Goal: Task Accomplishment & Management: Use online tool/utility

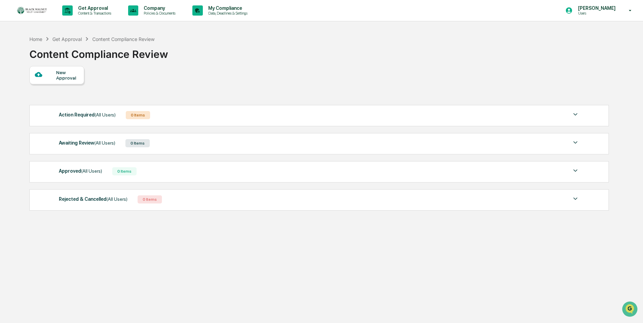
click at [302, 73] on div "New Approval" at bounding box center [318, 75] width 579 height 18
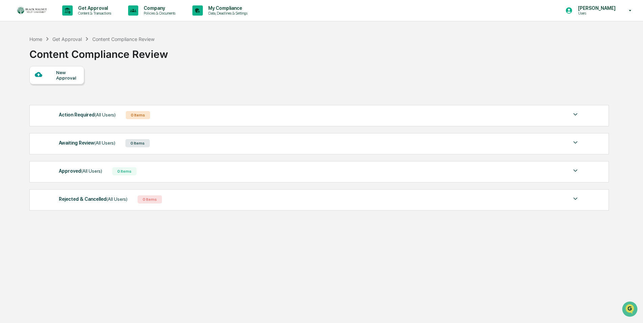
click at [302, 73] on div "New Approval" at bounding box center [318, 75] width 579 height 18
click at [53, 74] on div at bounding box center [45, 75] width 21 height 8
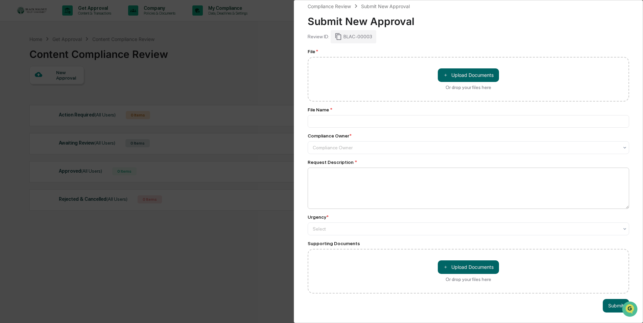
scroll to position [8, 0]
click at [263, 64] on div "Compliance Review Submit New Approval Submit New Approval Review ID: BLAC-00003…" at bounding box center [321, 161] width 643 height 323
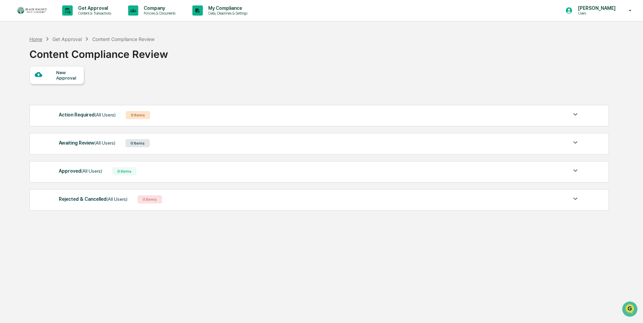
click at [39, 41] on div "Home" at bounding box center [35, 39] width 13 height 6
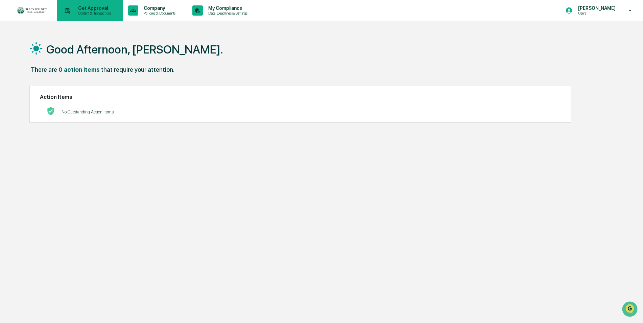
click at [92, 13] on p "Content & Transactions" at bounding box center [94, 13] width 42 height 5
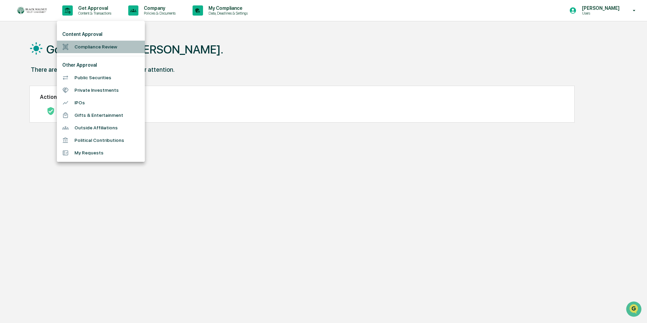
click at [98, 48] on li "Compliance Review" at bounding box center [101, 47] width 88 height 13
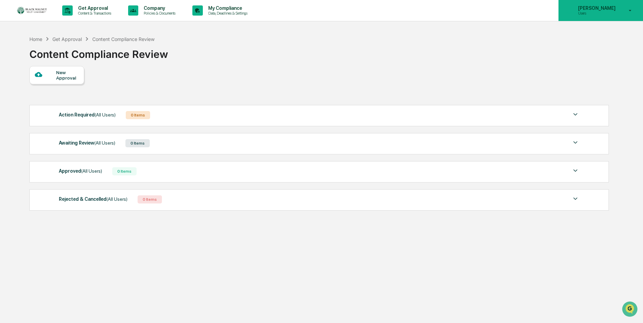
click at [573, 12] on icon at bounding box center [569, 10] width 7 height 7
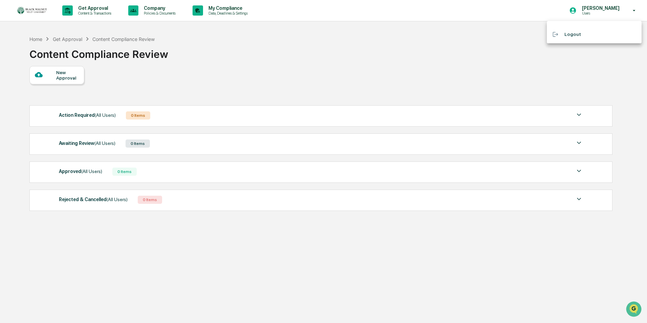
click at [628, 10] on div at bounding box center [323, 161] width 647 height 323
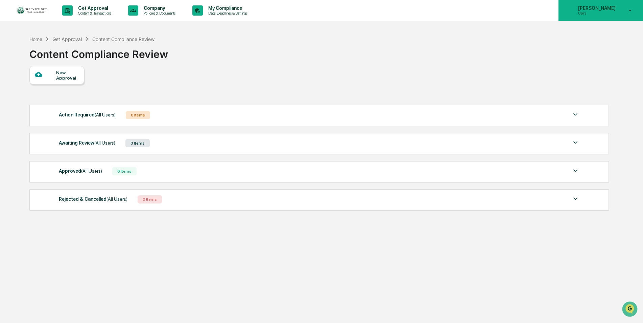
click at [632, 12] on icon at bounding box center [631, 10] width 12 height 6
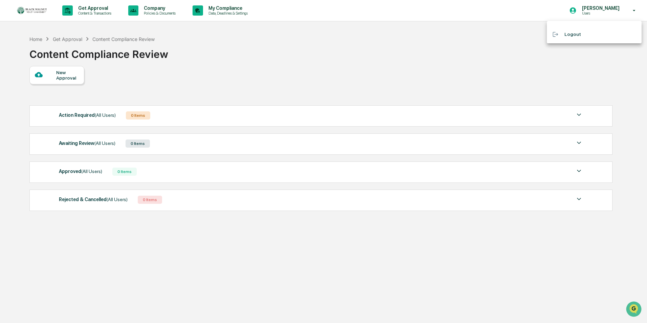
click at [465, 26] on div at bounding box center [323, 161] width 647 height 323
click at [226, 68] on div "New Approval" at bounding box center [318, 75] width 579 height 18
click at [67, 75] on div "New Approval" at bounding box center [67, 75] width 23 height 11
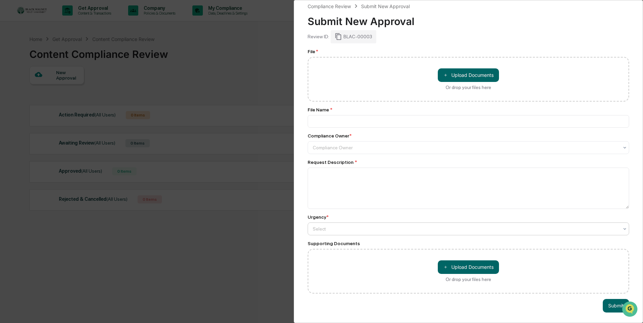
scroll to position [8, 0]
click at [423, 225] on div at bounding box center [466, 228] width 306 height 7
click at [303, 218] on div "Compliance Review Submit New Approval Submit New Approval Review ID: BLAC-00003…" at bounding box center [468, 161] width 349 height 323
click at [328, 225] on div at bounding box center [466, 228] width 306 height 7
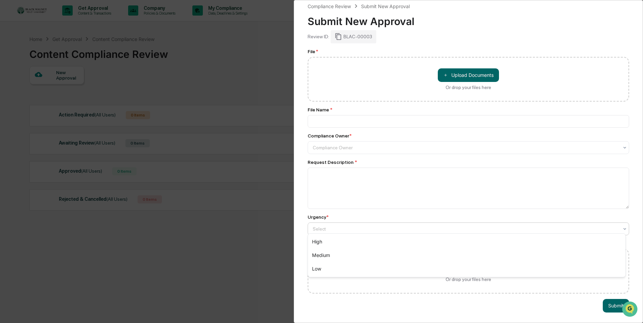
click at [300, 214] on div "Compliance Review Submit New Approval Submit New Approval Review ID: BLAC-00003…" at bounding box center [468, 161] width 349 height 323
click at [368, 145] on div at bounding box center [466, 147] width 306 height 7
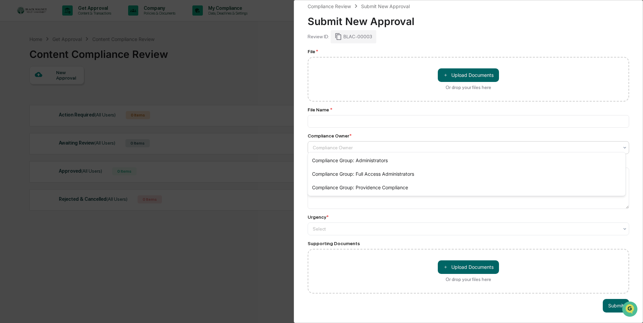
click at [304, 149] on div "Compliance Review Submit New Approval Submit New Approval Review ID: BLAC-00003…" at bounding box center [468, 161] width 349 height 323
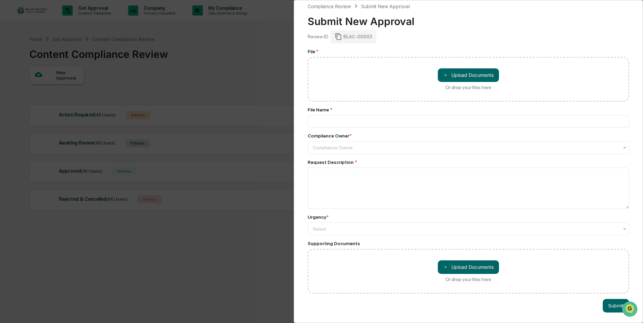
scroll to position [0, 0]
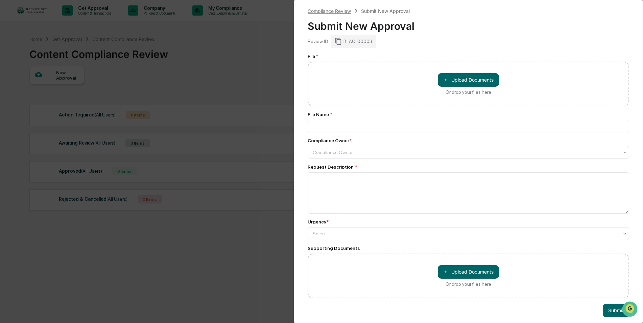
click at [341, 12] on div "Compliance Review" at bounding box center [329, 11] width 43 height 6
